Goal: Information Seeking & Learning: Compare options

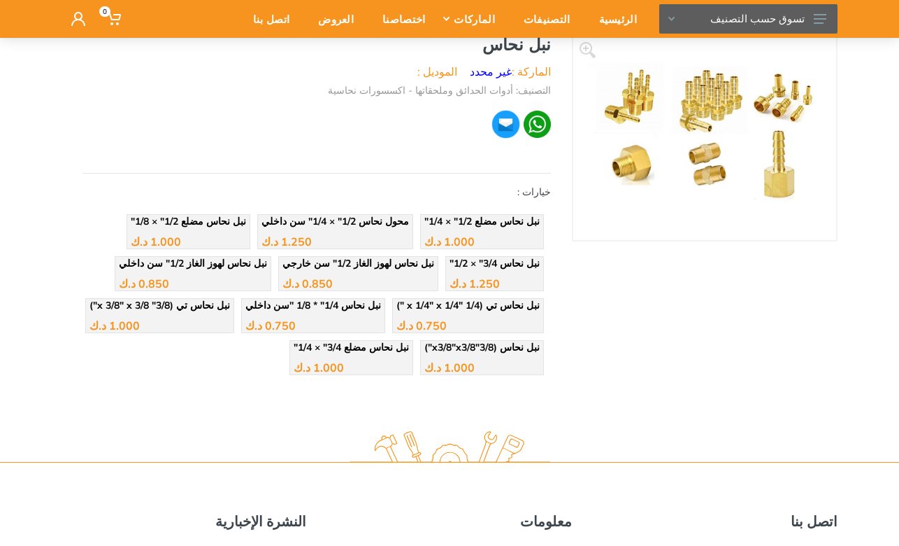
scroll to position [70, 0]
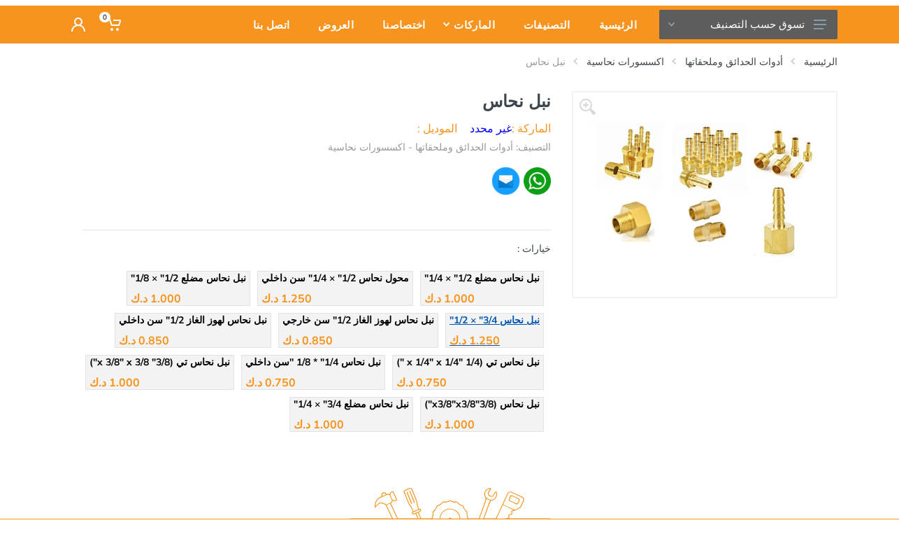
click at [508, 321] on span "نبل نحاس 3/4" × 1/2"" at bounding box center [495, 319] width 90 height 13
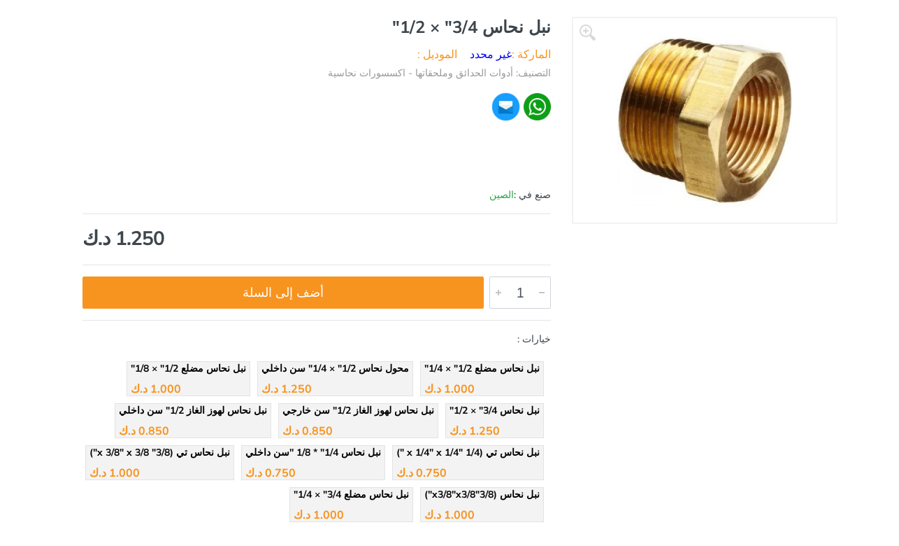
scroll to position [280, 0]
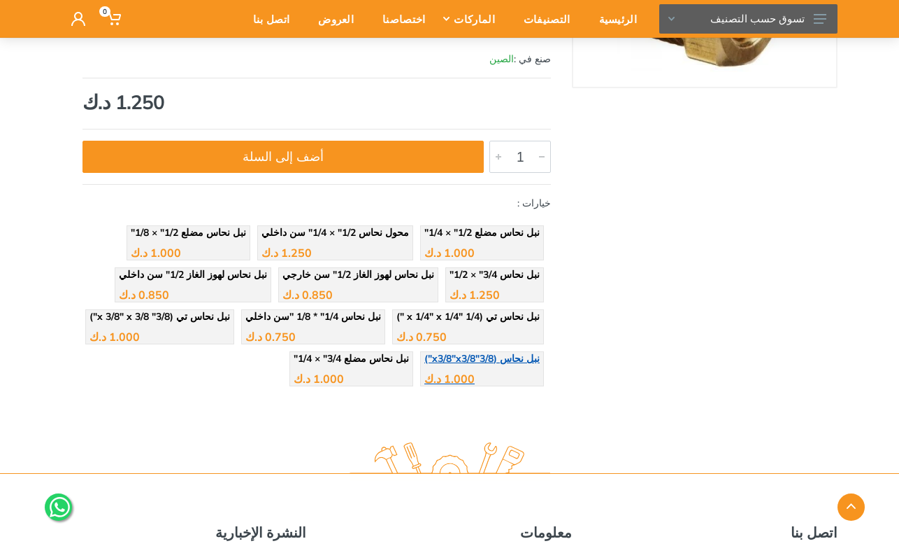
click at [511, 360] on span "نبل نحاس (3/8"x3/8"x3/8")" at bounding box center [482, 358] width 115 height 13
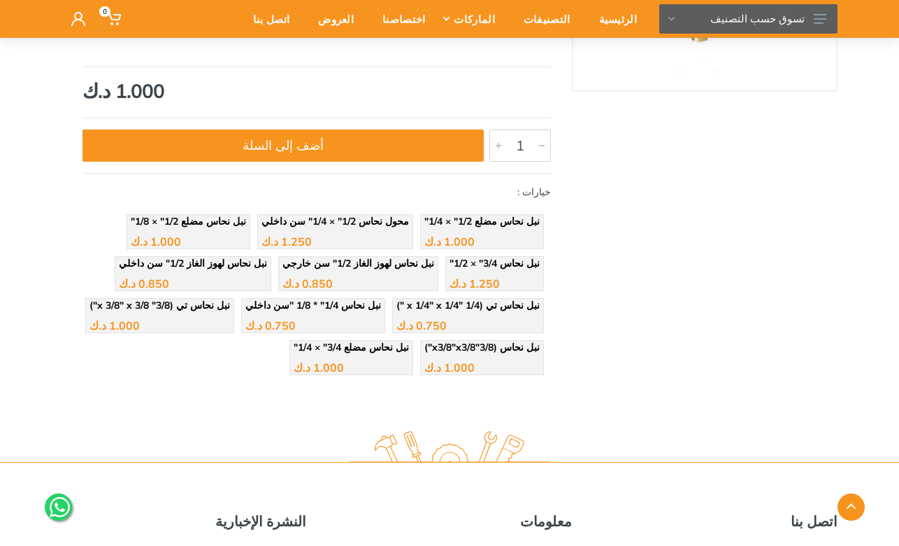
scroll to position [280, 0]
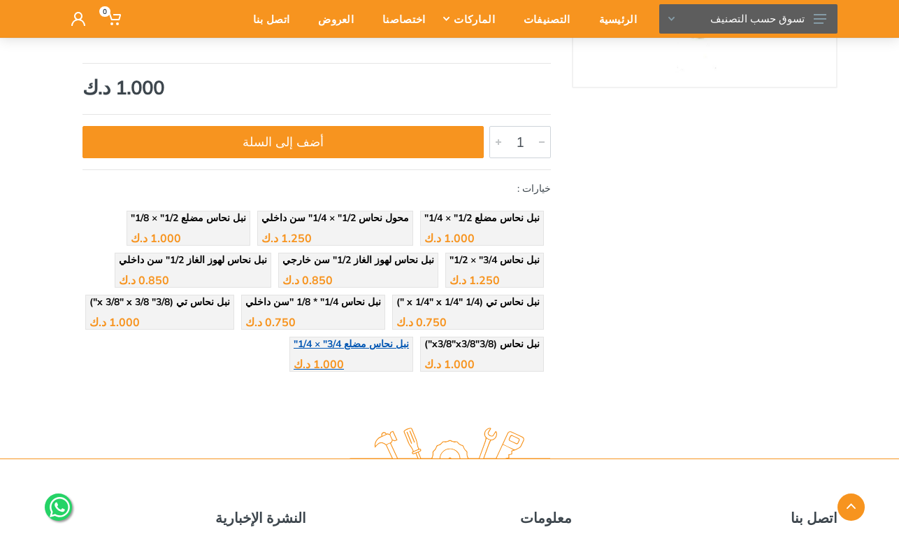
click at [404, 344] on span "نبل نحاس مضلع 3/4" × 1/4"" at bounding box center [351, 343] width 115 height 13
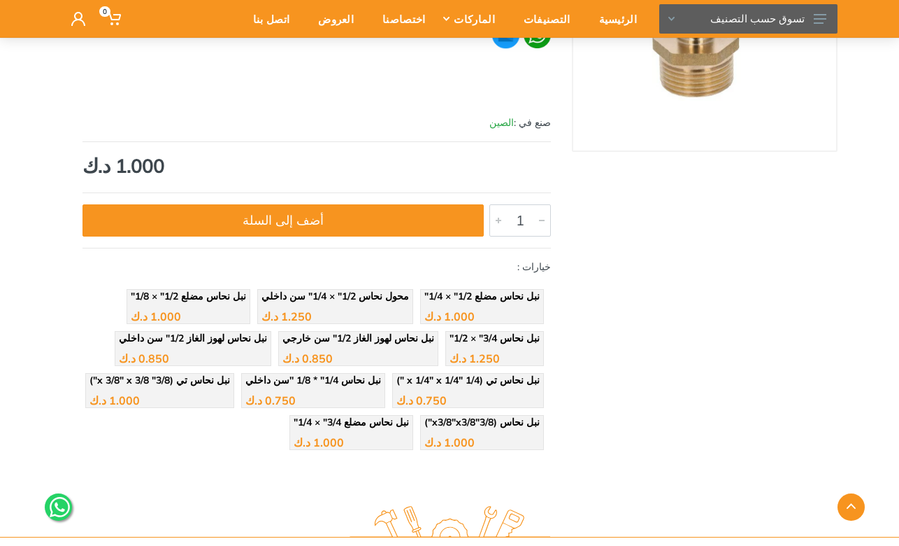
scroll to position [280, 0]
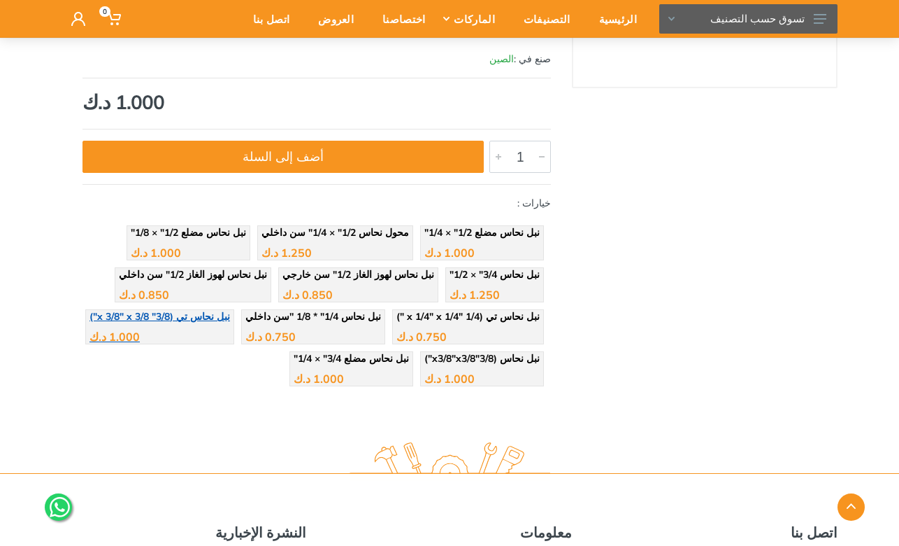
click at [223, 315] on span "نبل نحاس تي (3/8" x 3/8" x 3/8")" at bounding box center [160, 316] width 141 height 13
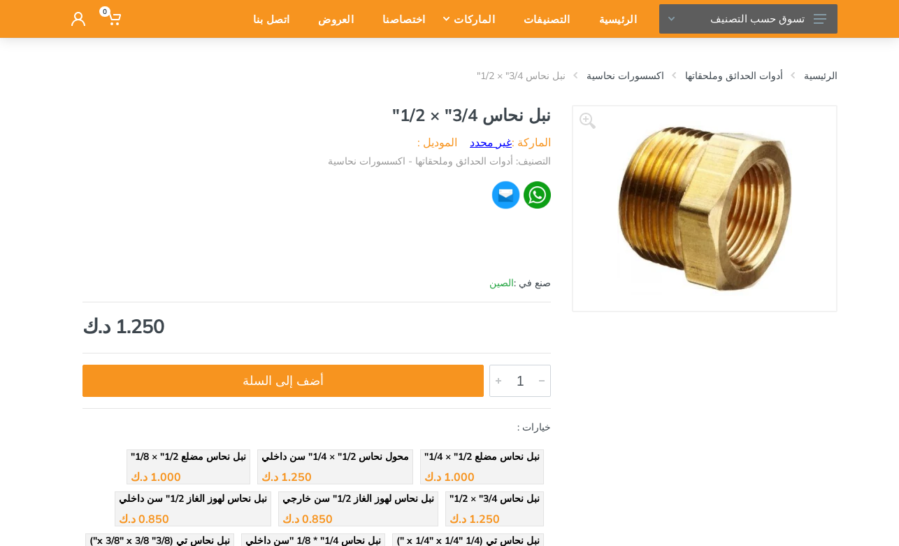
scroll to position [140, 0]
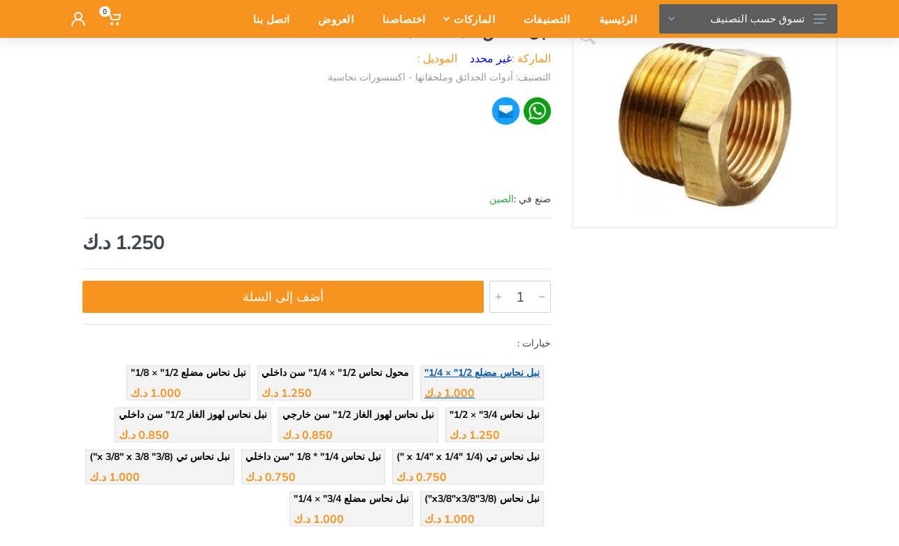
click at [497, 369] on span "نبل نحاس مضلع 1/2" × 1/4"" at bounding box center [482, 372] width 115 height 13
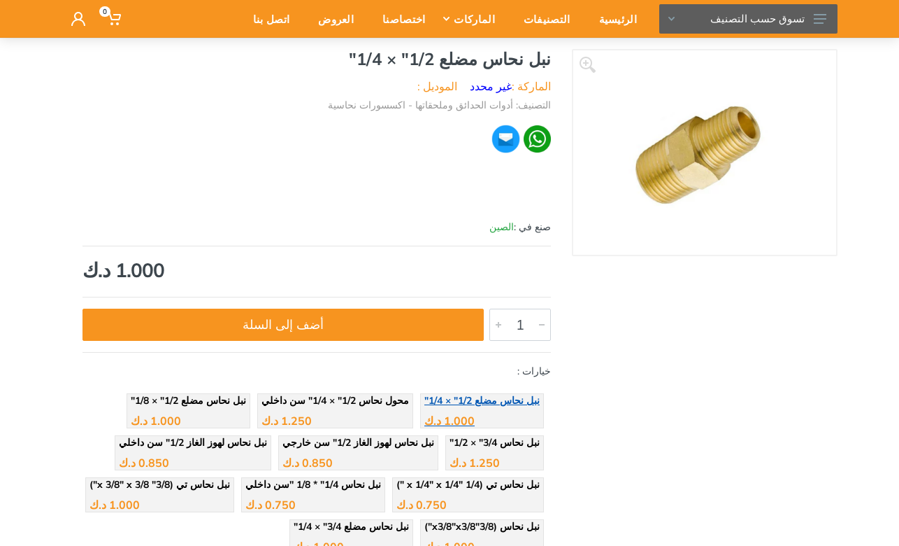
scroll to position [140, 0]
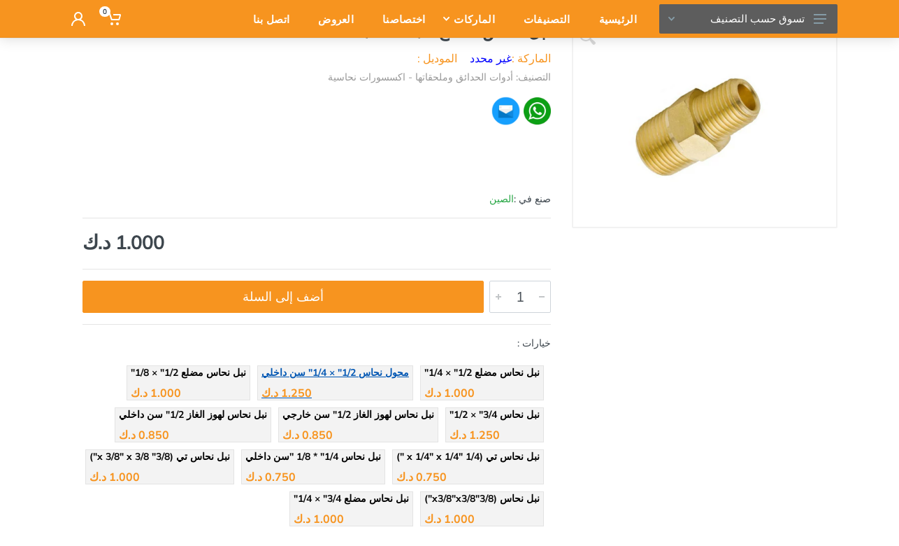
click at [389, 373] on span "محول نحاس 1/2" × 1/4" سن داخلي" at bounding box center [336, 372] width 148 height 13
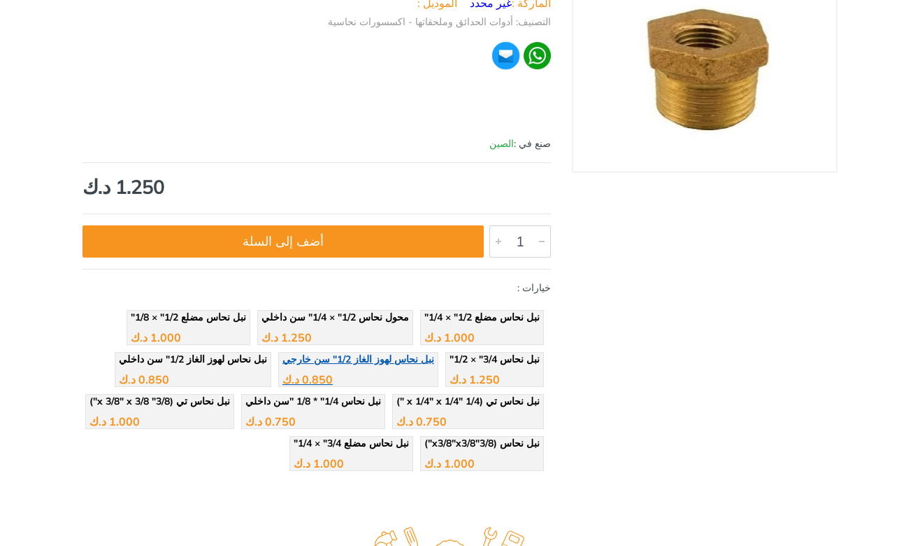
scroll to position [210, 0]
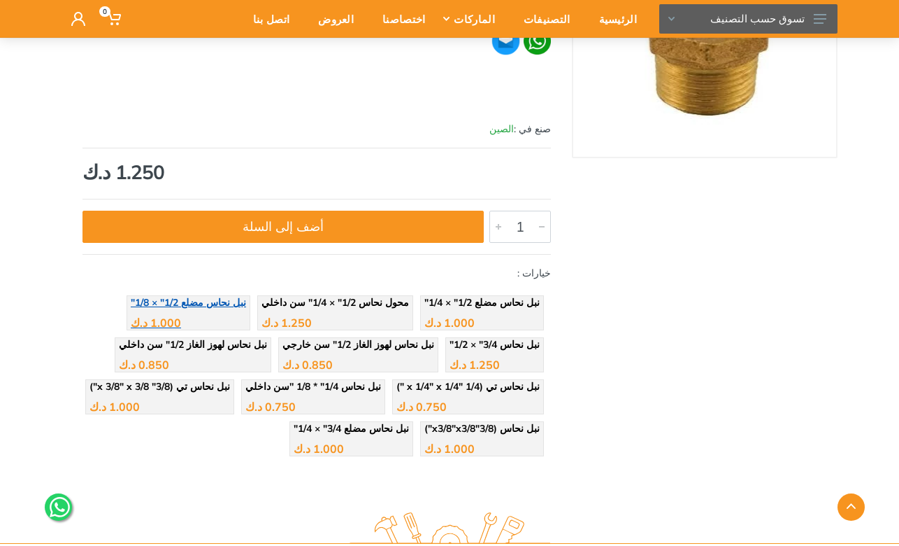
click at [246, 302] on span "نبل نحاس مضلع 1/2" × 1/8"" at bounding box center [188, 302] width 115 height 13
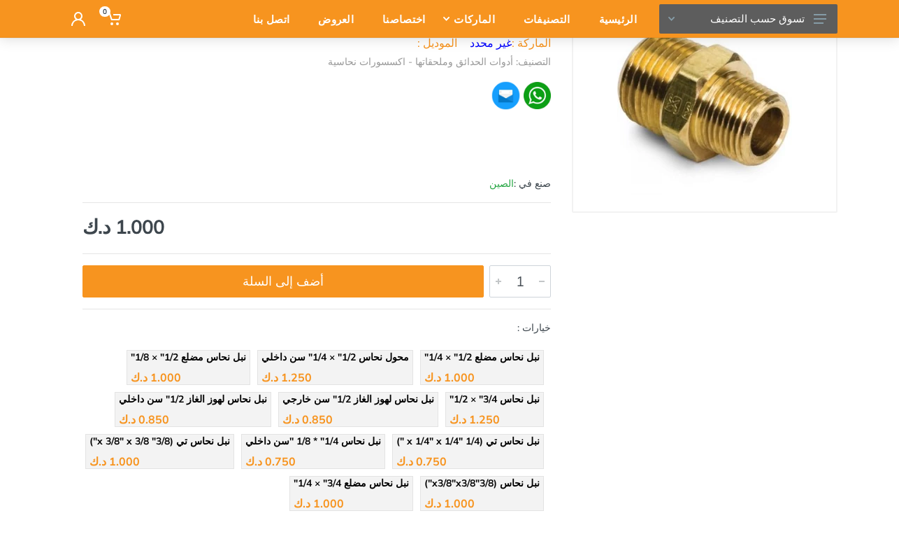
scroll to position [70, 0]
